Goal: Check status: Check status

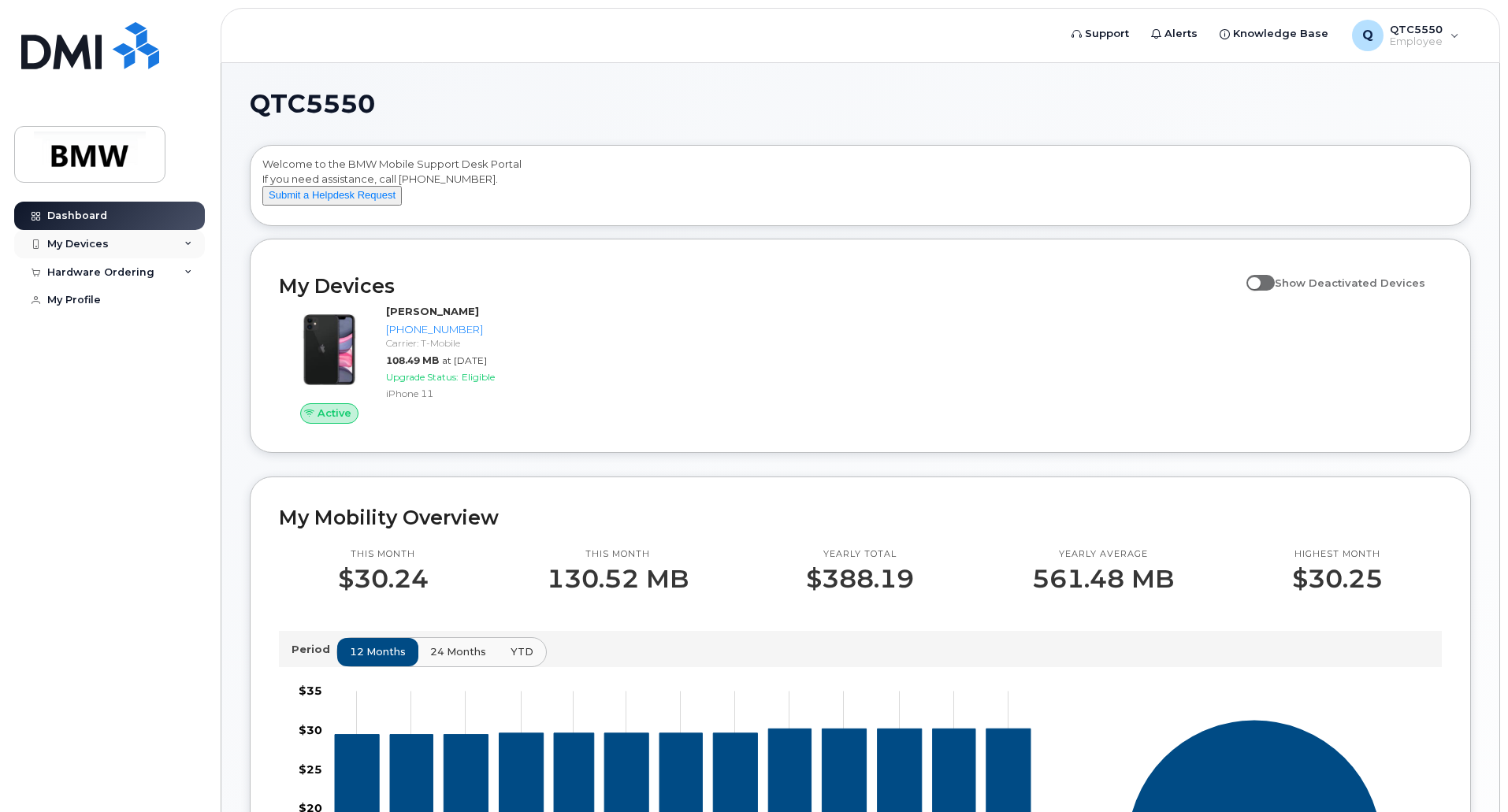
click at [179, 245] on div "My Devices" at bounding box center [109, 244] width 191 height 28
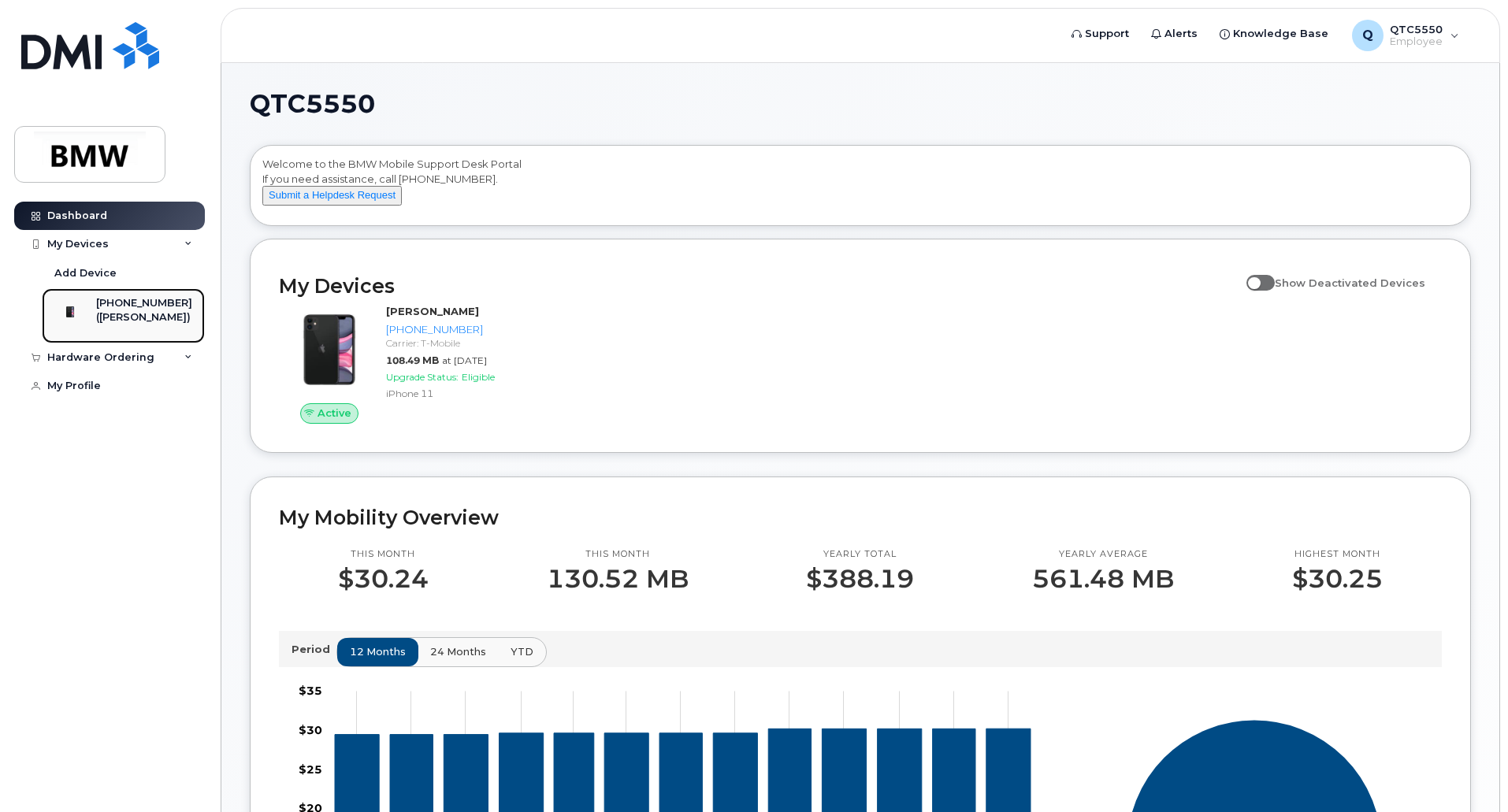
click at [156, 309] on div "[PHONE_NUMBER]" at bounding box center [144, 303] width 96 height 14
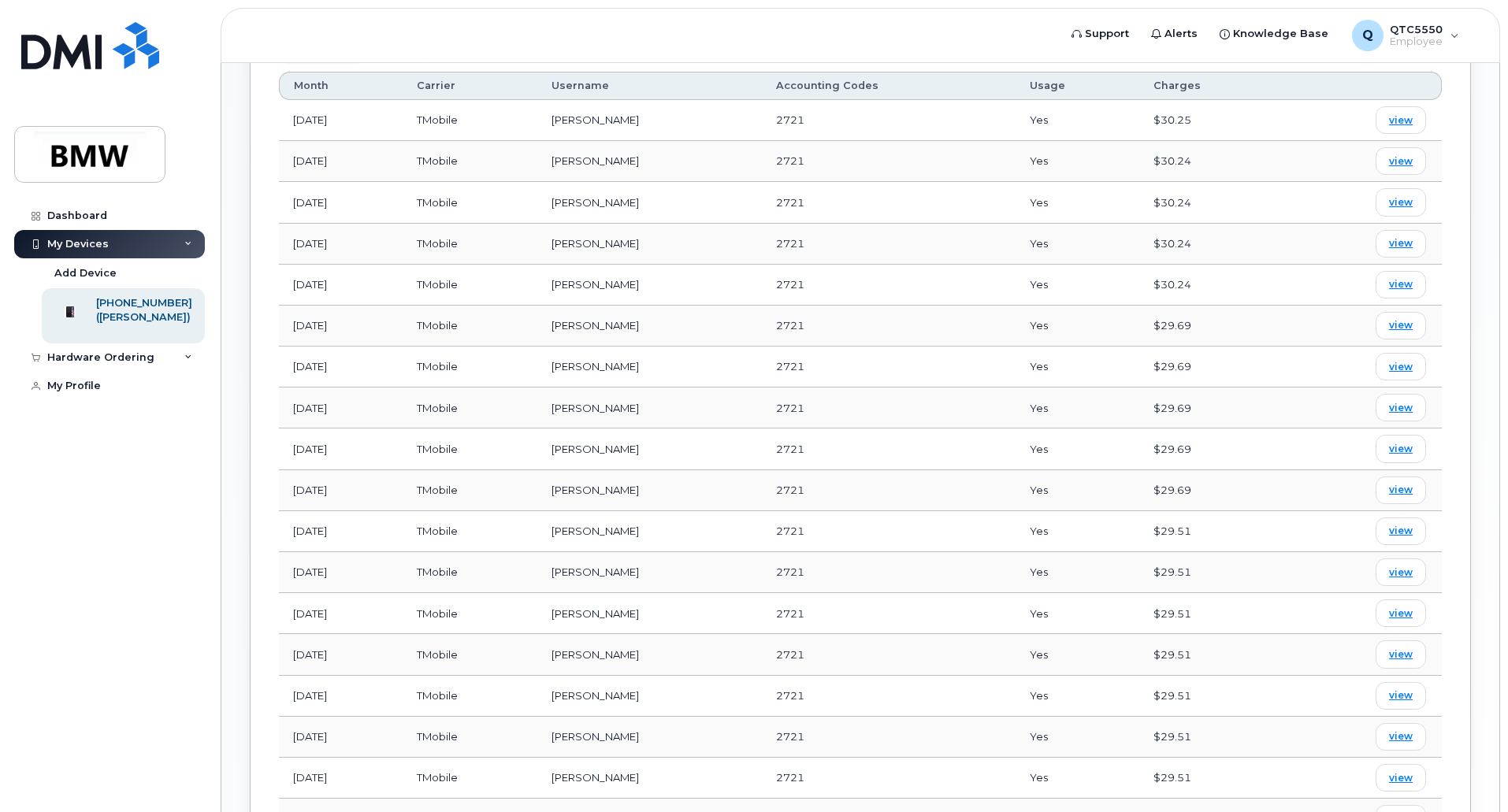
scroll to position [551, 0]
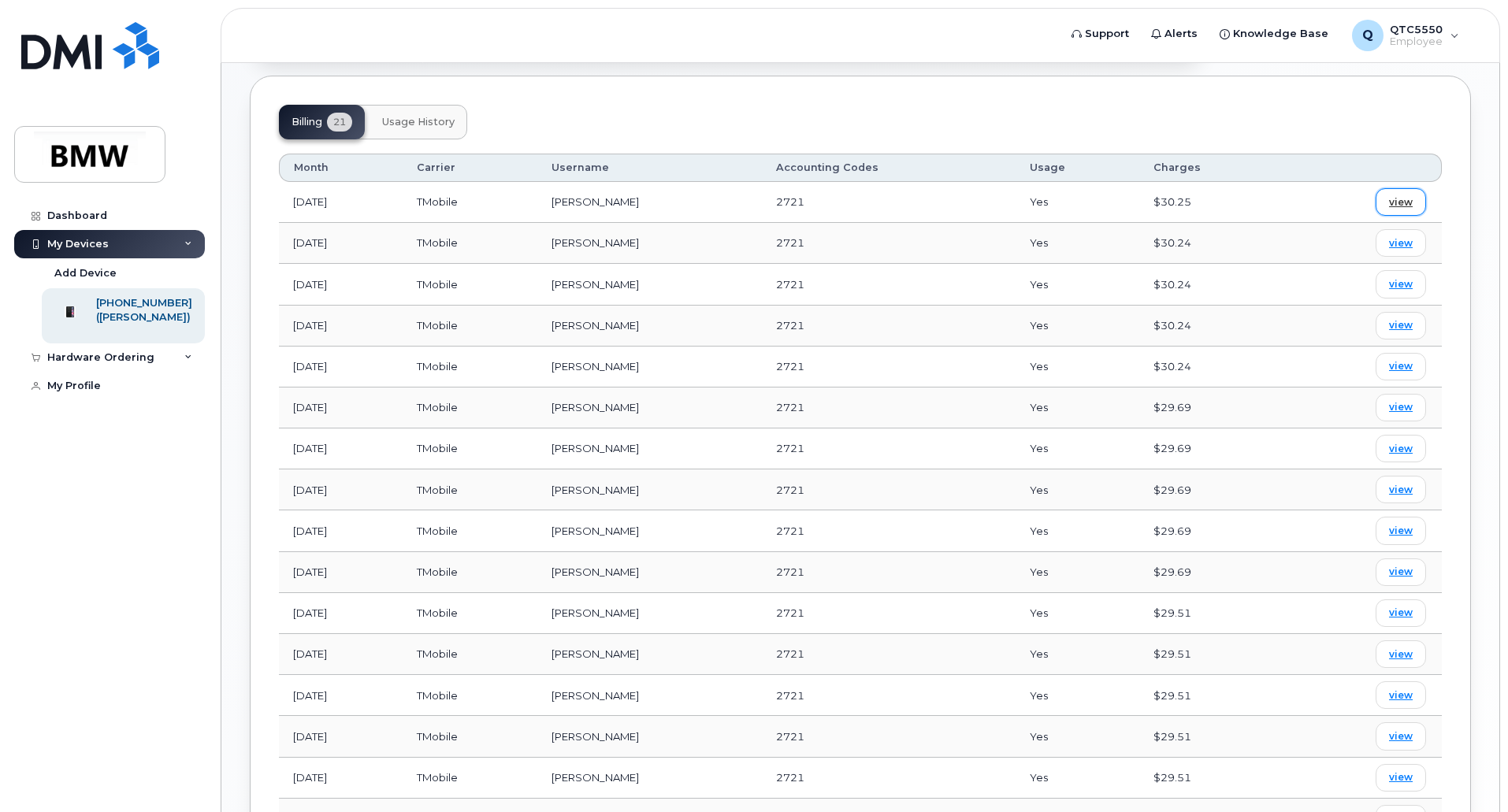
click at [1392, 199] on span "view" at bounding box center [1400, 202] width 24 height 14
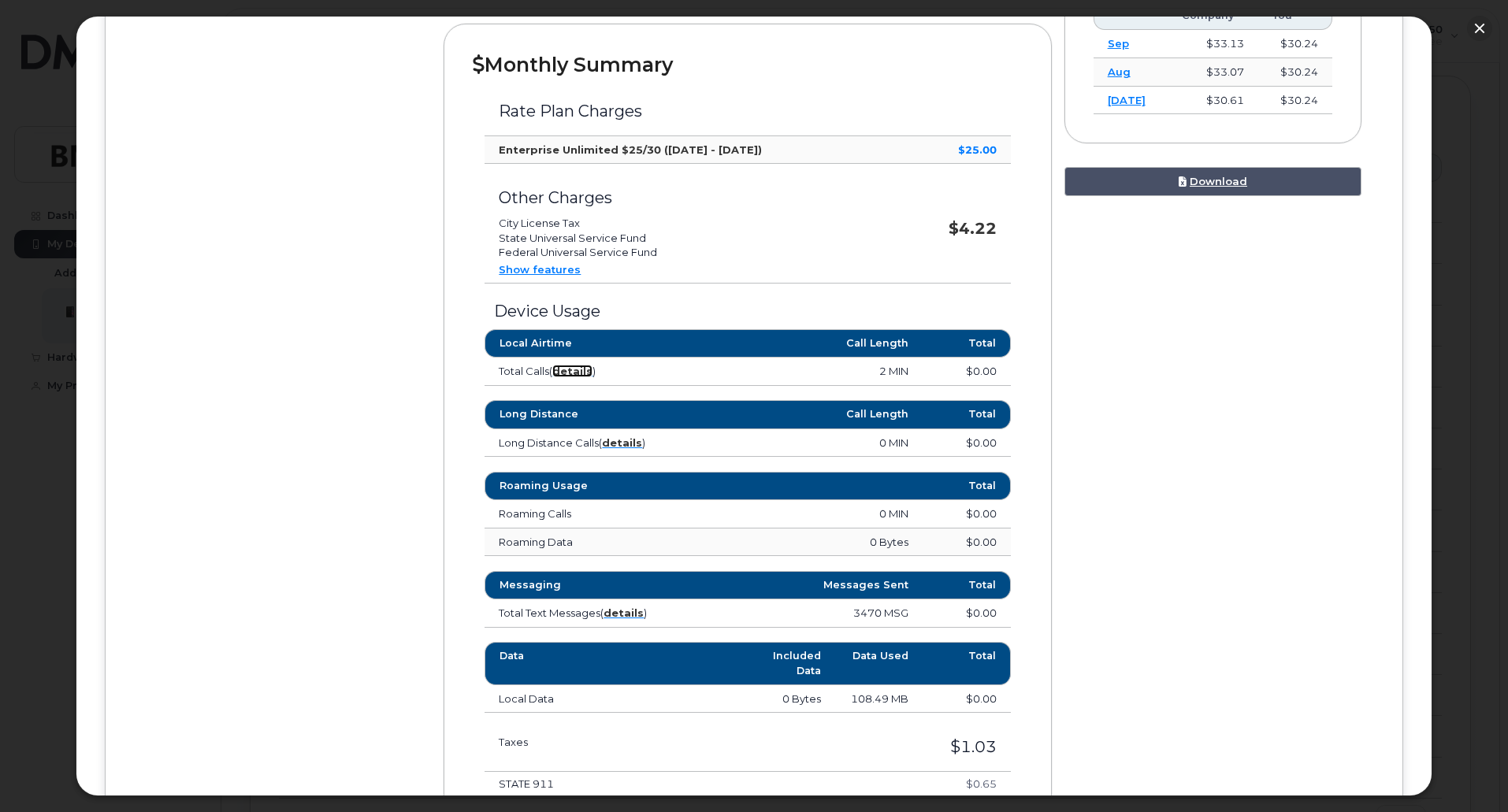
click at [579, 369] on strong "details" at bounding box center [572, 370] width 40 height 12
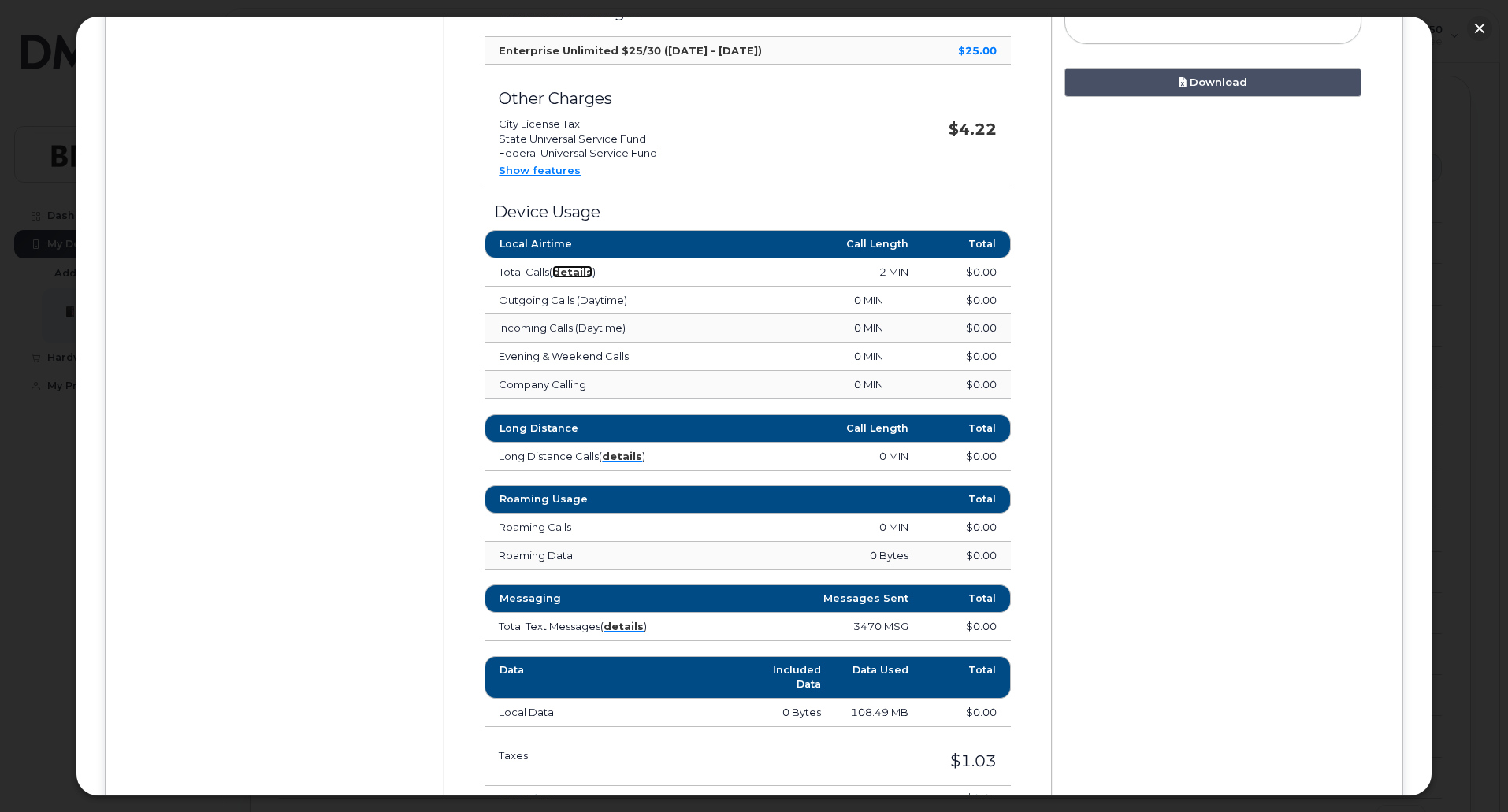
scroll to position [708, 0]
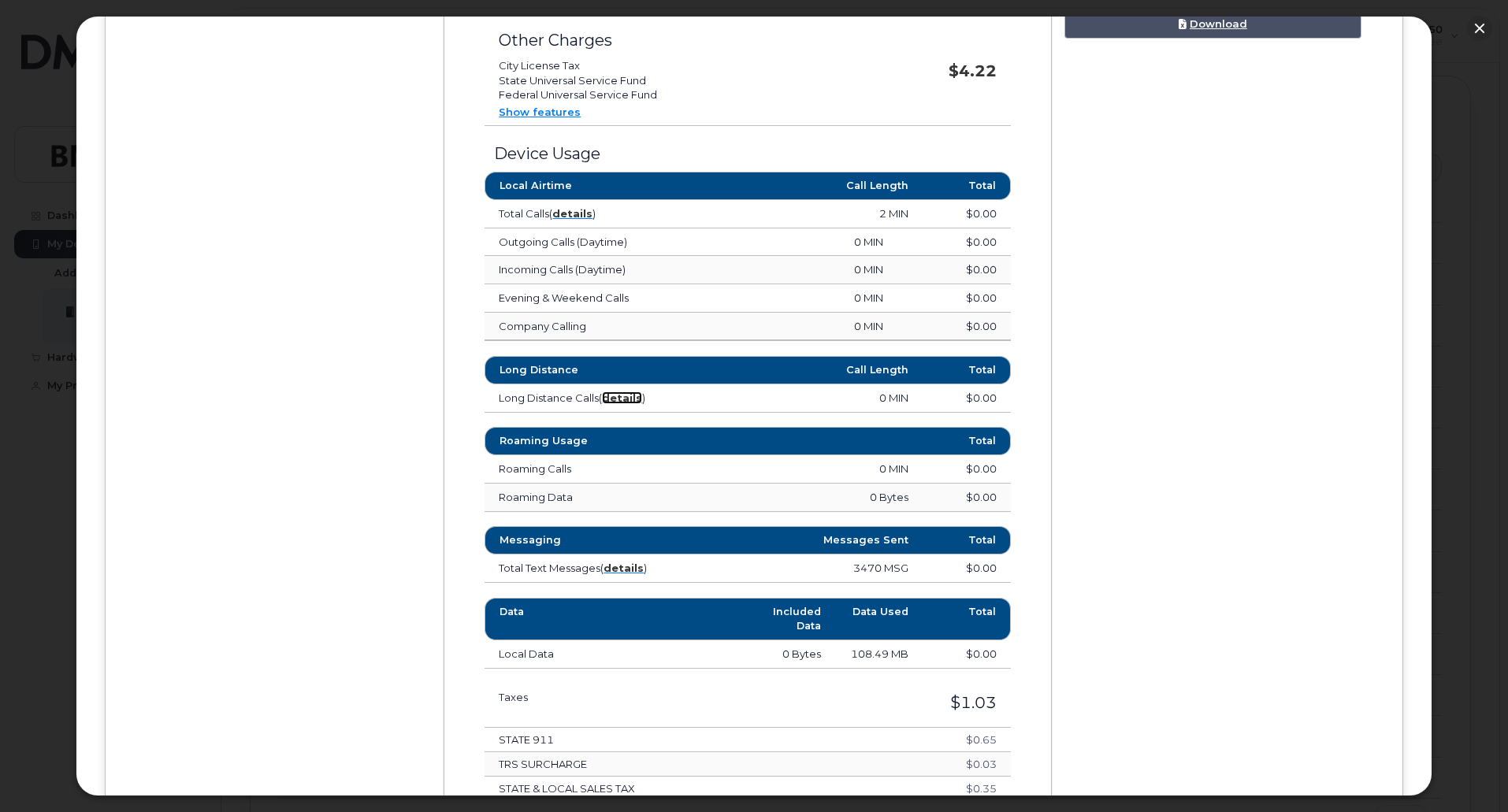
click at [623, 399] on strong "details" at bounding box center [621, 397] width 40 height 12
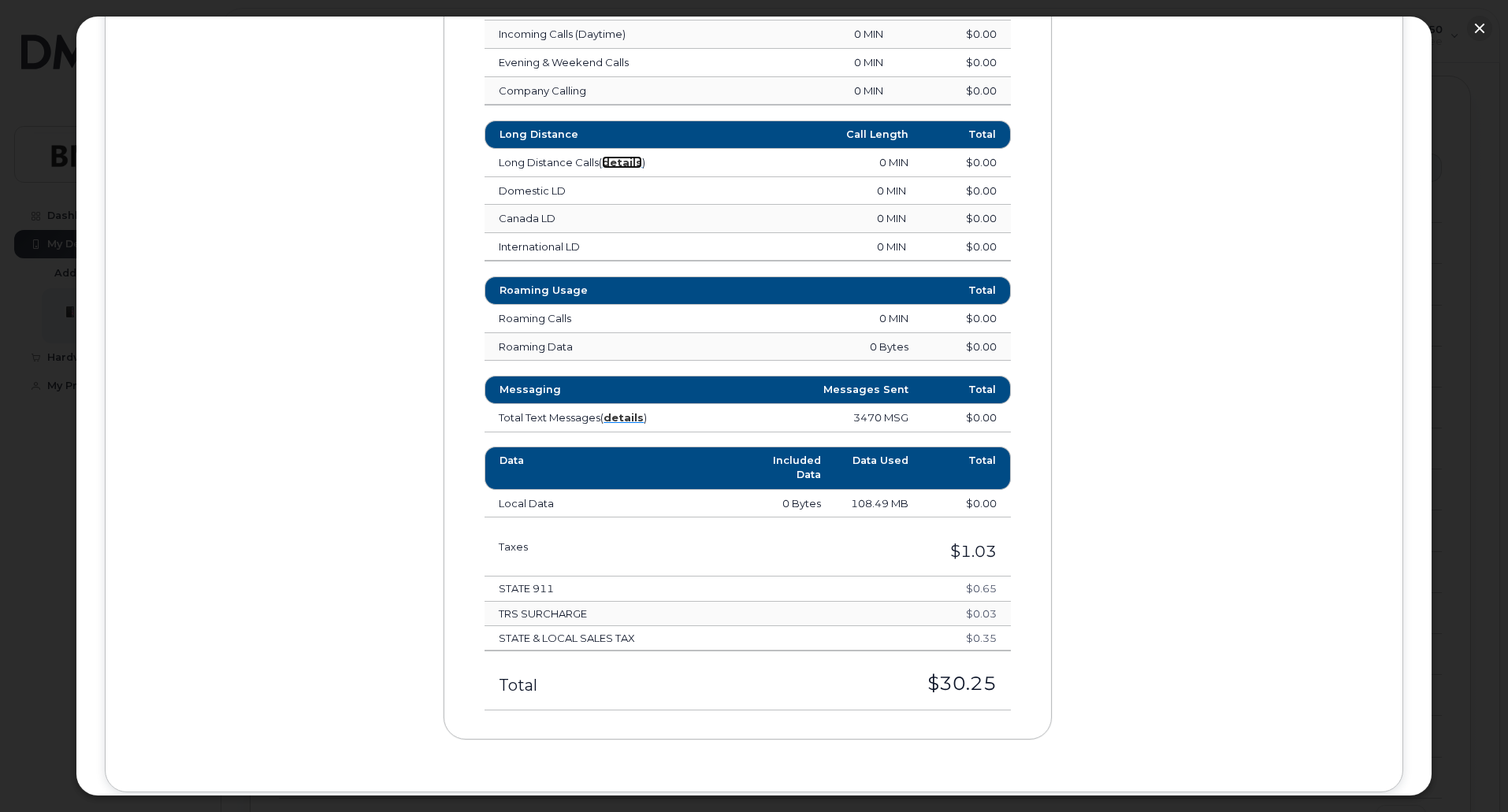
scroll to position [944, 0]
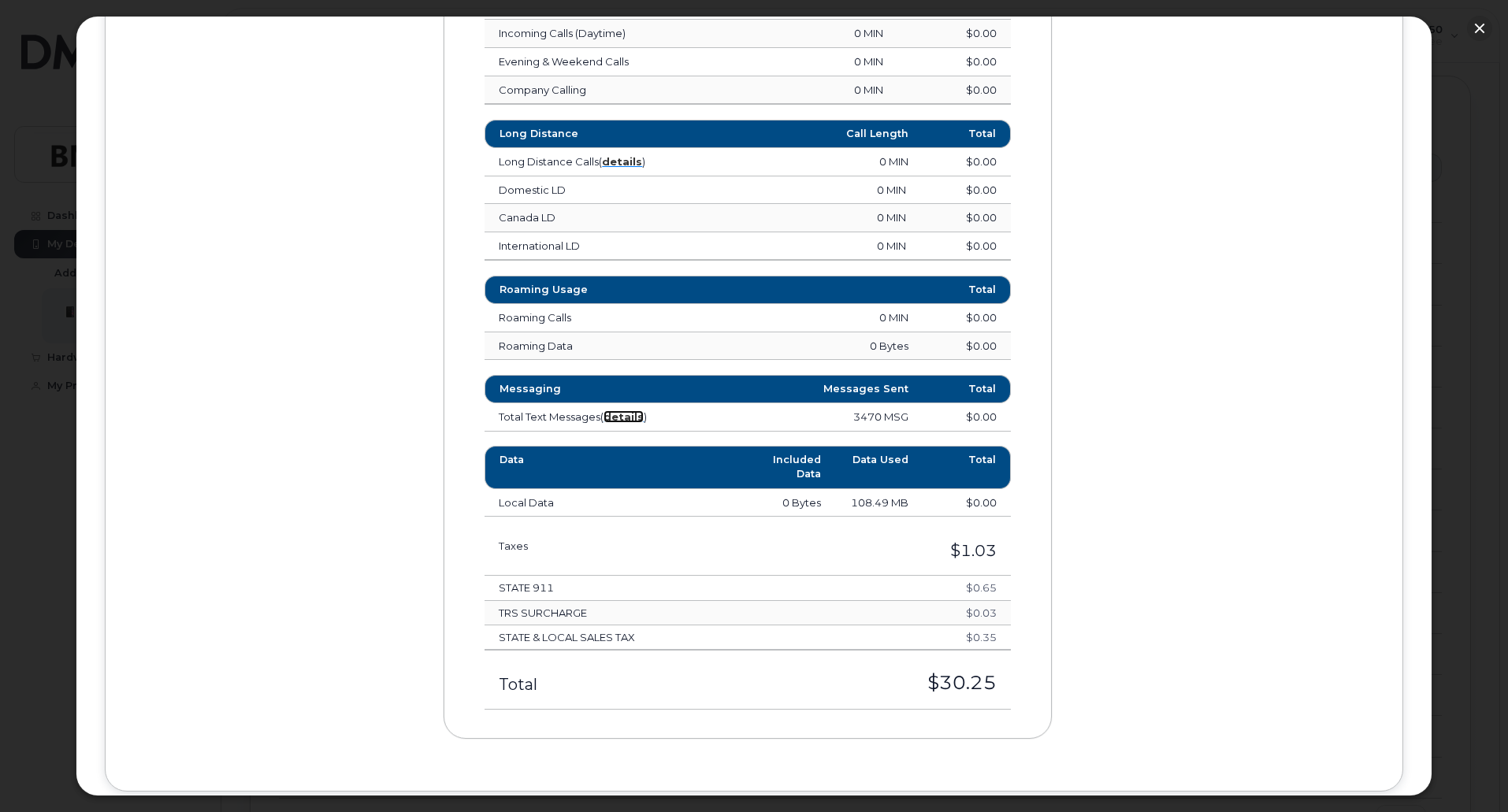
click at [626, 413] on strong "details" at bounding box center [623, 416] width 40 height 12
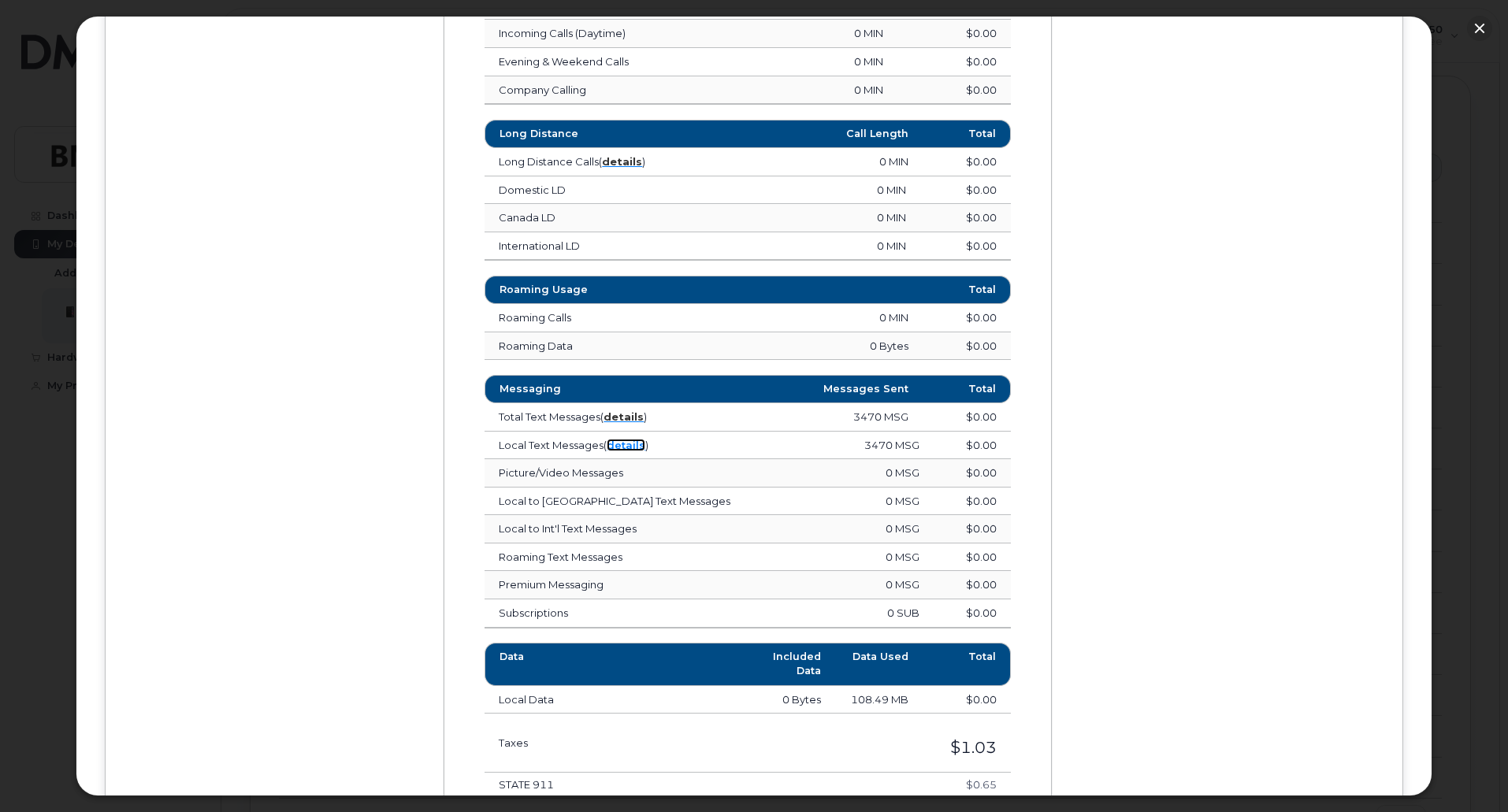
click at [621, 443] on link "details" at bounding box center [626, 444] width 39 height 12
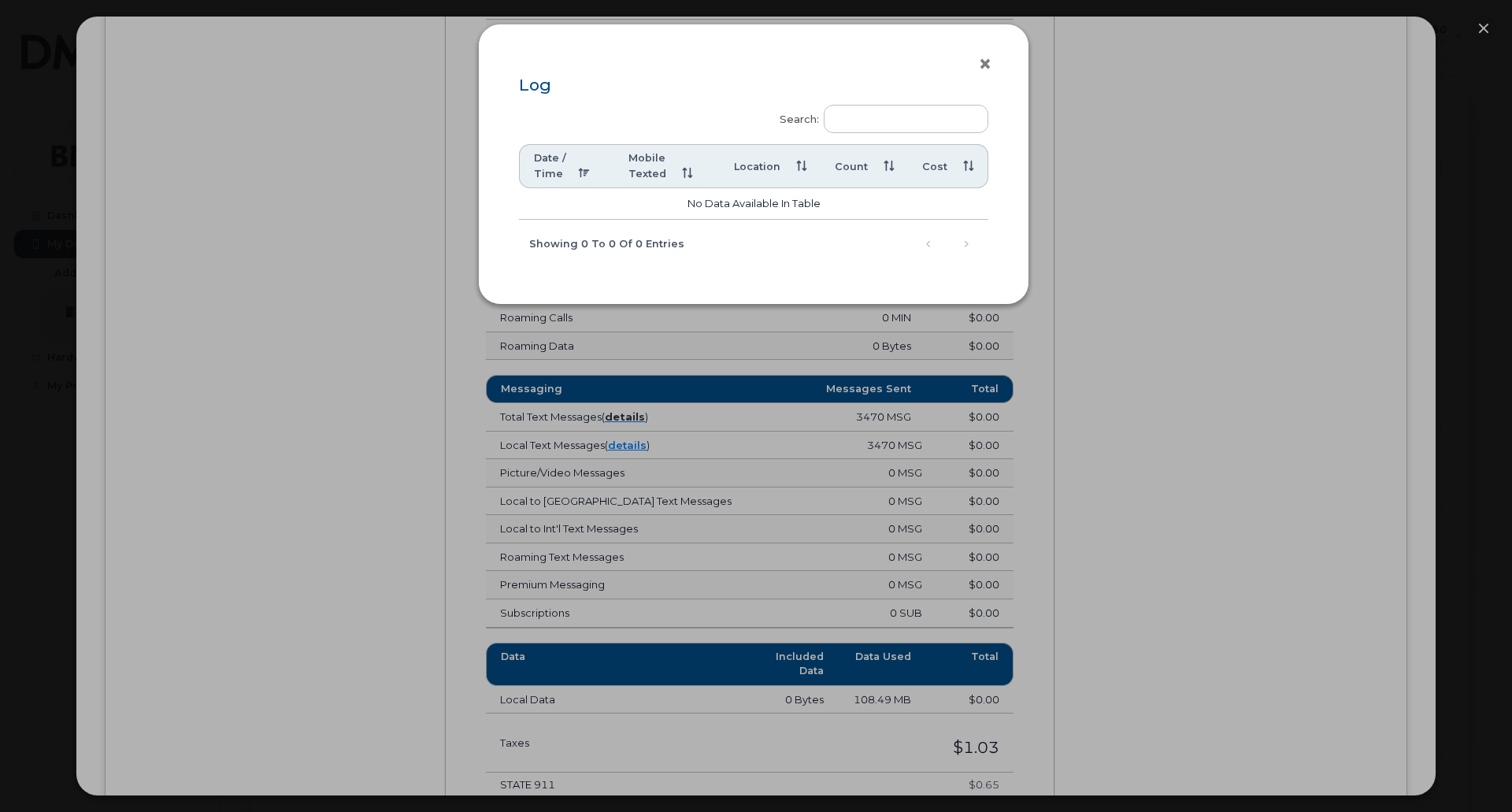
click at [984, 63] on button "×" at bounding box center [989, 64] width 22 height 24
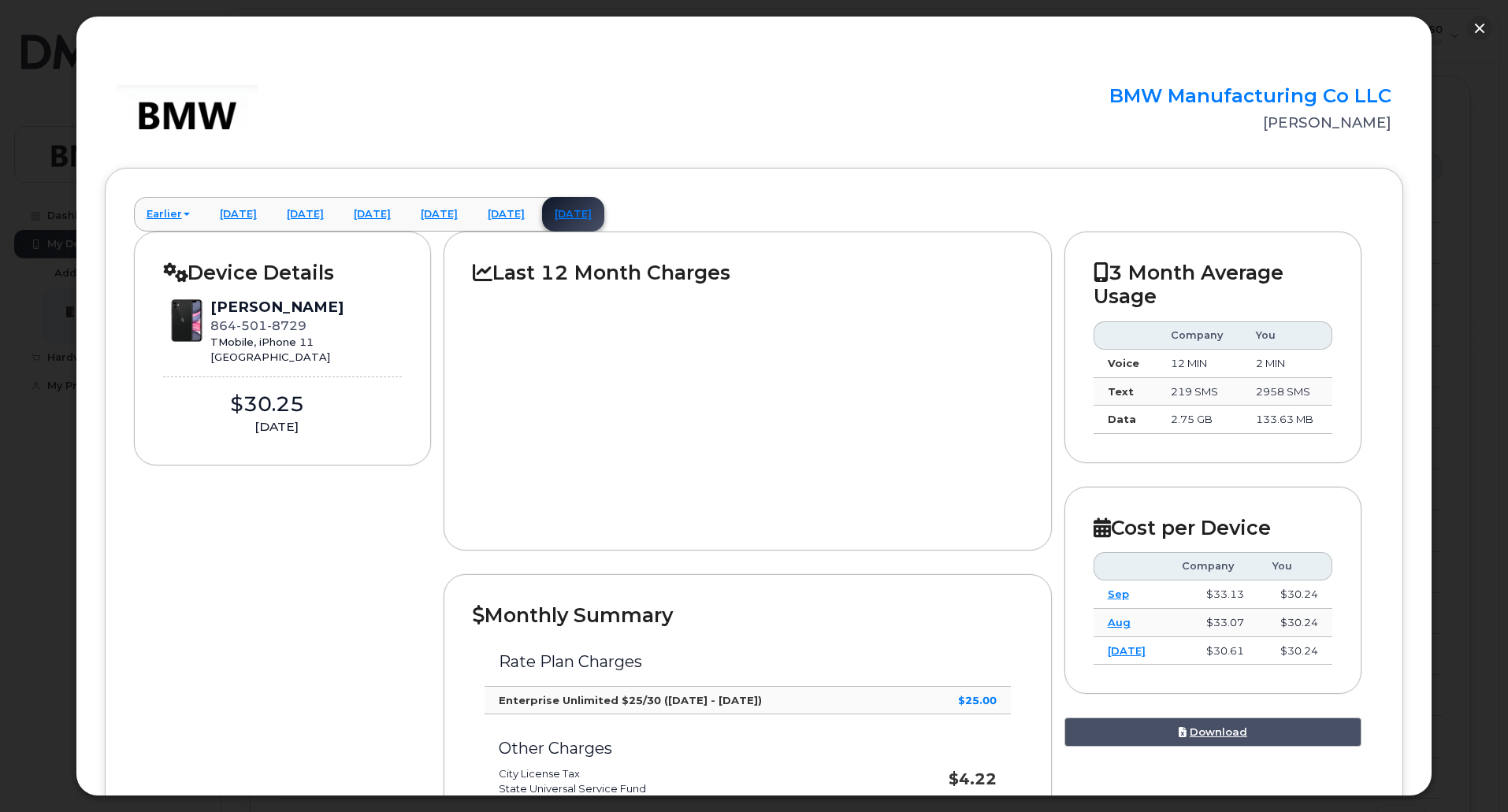
scroll to position [0, 0]
